Goal: Task Accomplishment & Management: Use online tool/utility

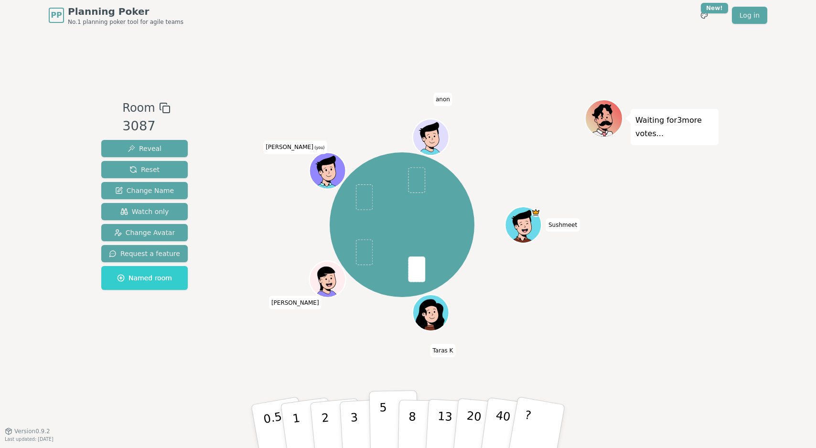
click at [384, 418] on p "5" at bounding box center [383, 427] width 8 height 52
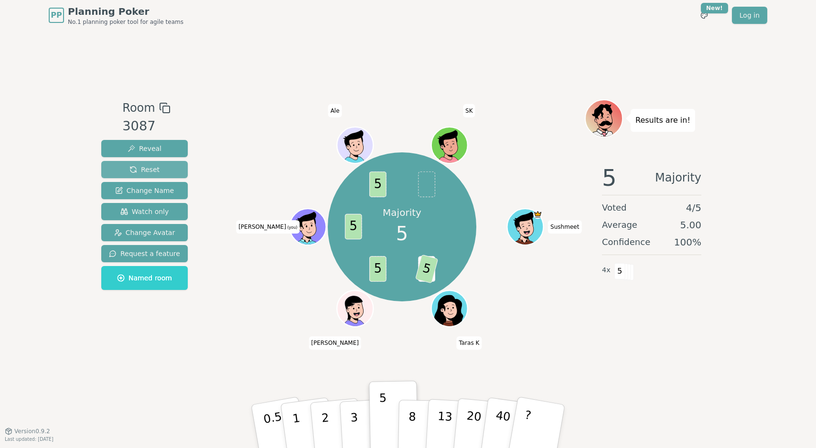
click at [141, 168] on span "Reset" at bounding box center [145, 170] width 30 height 10
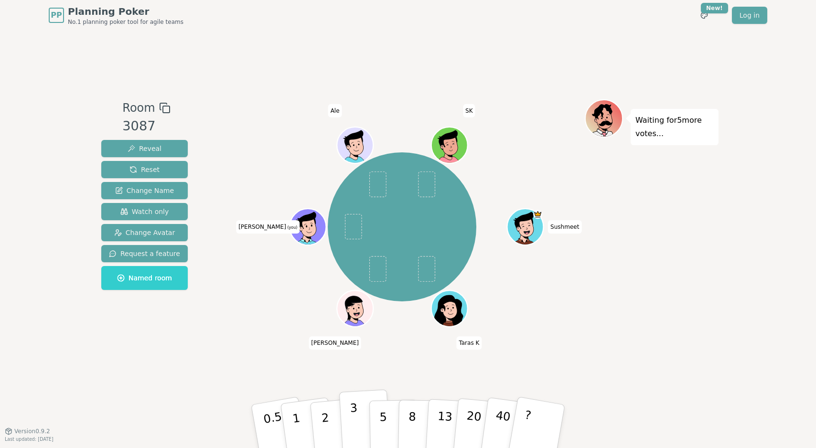
click at [350, 419] on p "3" at bounding box center [355, 427] width 11 height 52
click at [146, 377] on div "Room 3087 Reveal Reset Change Name Watch only Change Avatar Request a feature N…" at bounding box center [408, 231] width 621 height 401
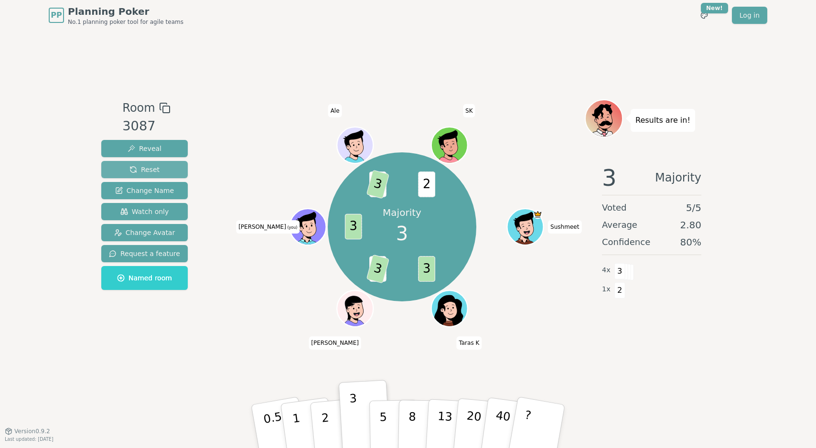
click at [144, 171] on span "Reset" at bounding box center [145, 170] width 30 height 10
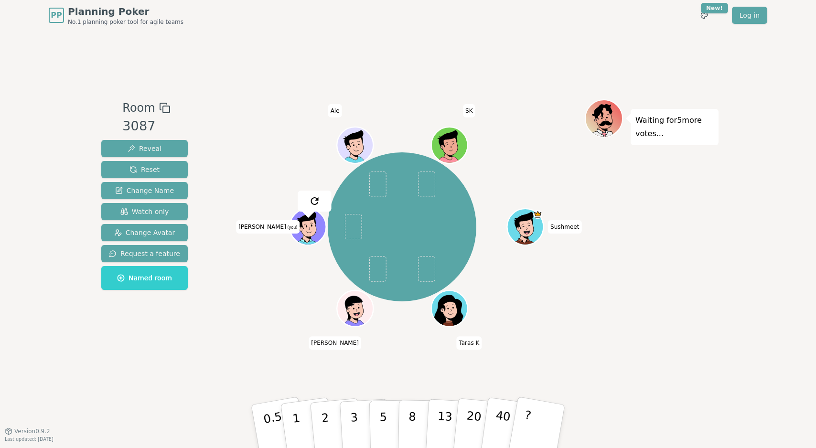
click at [65, 390] on div "PP Planning Poker No.1 planning poker tool for agile teams Toggle theme New! Lo…" at bounding box center [408, 224] width 816 height 448
click at [334, 428] on button "2" at bounding box center [336, 427] width 54 height 76
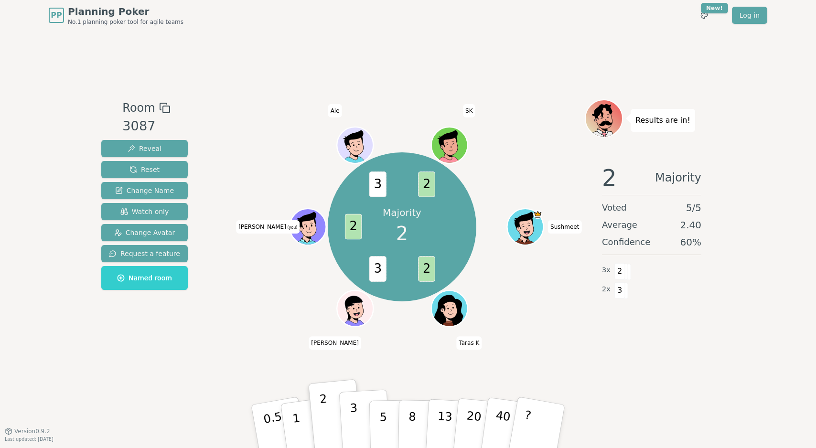
click at [358, 428] on button "3" at bounding box center [365, 427] width 52 height 75
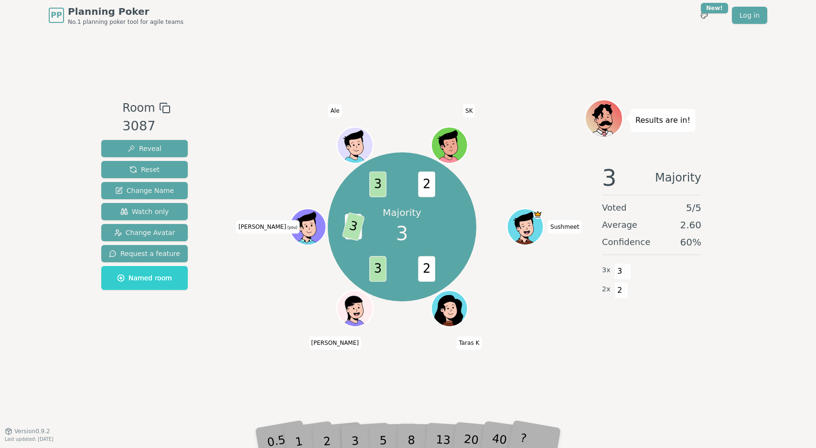
click at [208, 355] on div "Room 3087 Reveal Reset Change Name Watch only Change Avatar Request a feature N…" at bounding box center [408, 230] width 621 height 263
click at [140, 165] on span "Reset" at bounding box center [145, 170] width 30 height 10
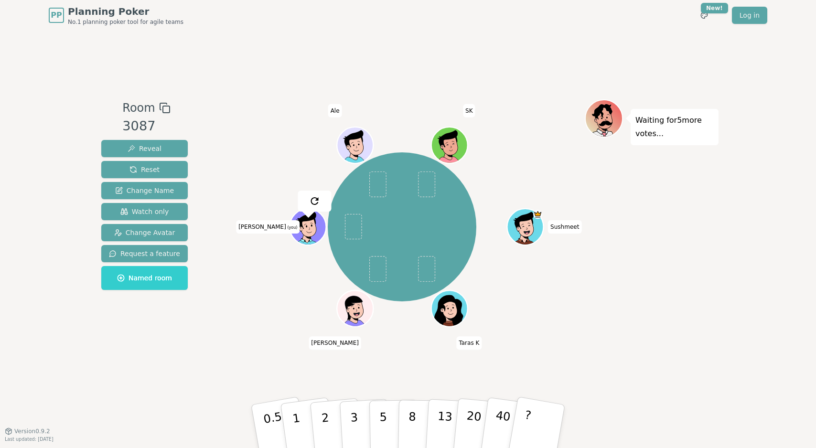
click at [230, 367] on div "Room 3087 Reveal Reset Change Name Watch only Change Avatar Request a feature N…" at bounding box center [408, 231] width 621 height 401
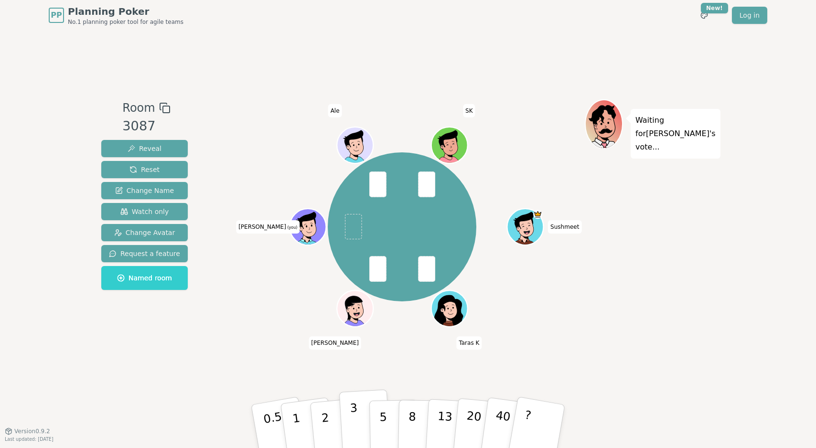
click at [355, 428] on p "3" at bounding box center [355, 427] width 11 height 52
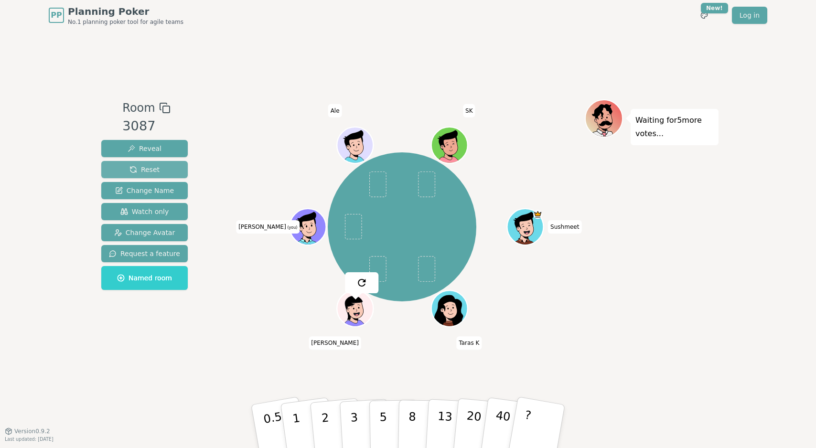
click at [126, 171] on button "Reset" at bounding box center [144, 169] width 87 height 17
click at [153, 362] on div "Room 3087 Reveal Reset Change Name Watch only Change Avatar Request a feature N…" at bounding box center [145, 230] width 94 height 263
click at [239, 380] on div "Room 3087 Reveal Reset Change Name Watch only Change Avatar Request a feature N…" at bounding box center [408, 231] width 621 height 401
click at [377, 425] on button "5" at bounding box center [393, 426] width 49 height 73
